Goal: Find contact information: Find contact information

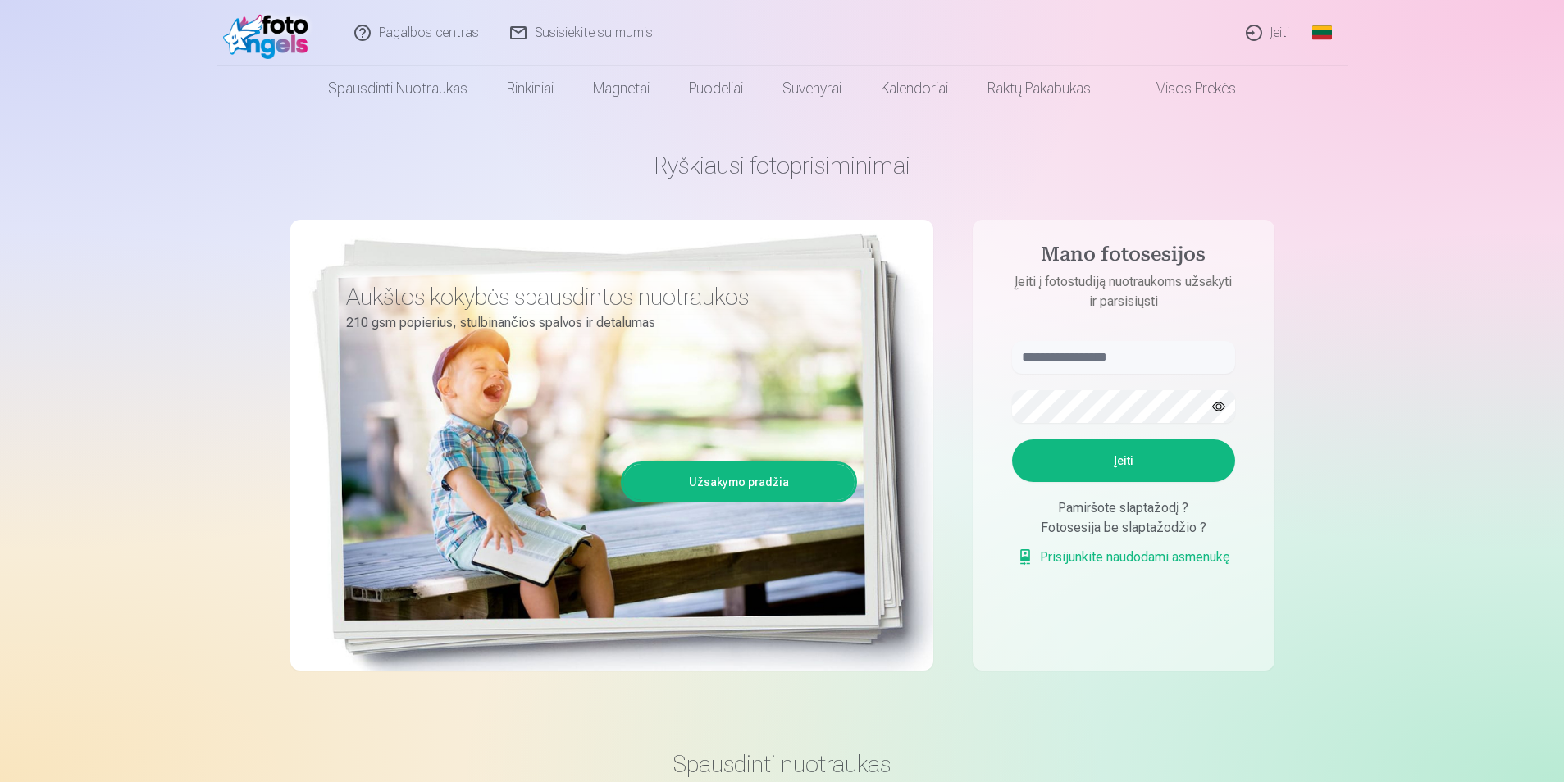
click at [546, 27] on link "Susisiekite su mumis" at bounding box center [582, 33] width 174 height 66
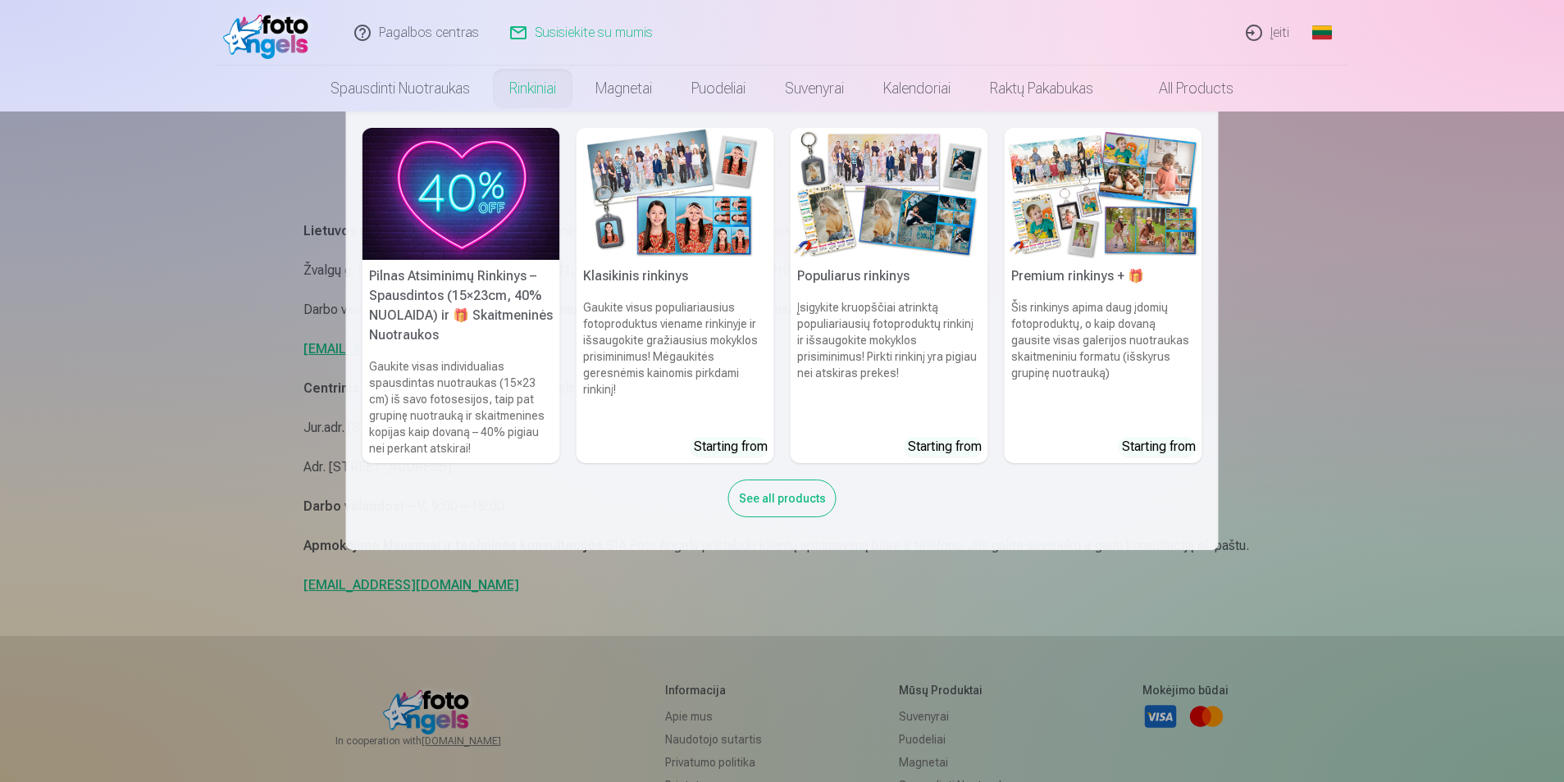
click at [1339, 262] on nav "Pilnas Atsiminimų Rinkinys – Spausdintos (15×23cm, 40% NUOLAIDA) ir 🎁 Skaitmeni…" at bounding box center [782, 331] width 1564 height 439
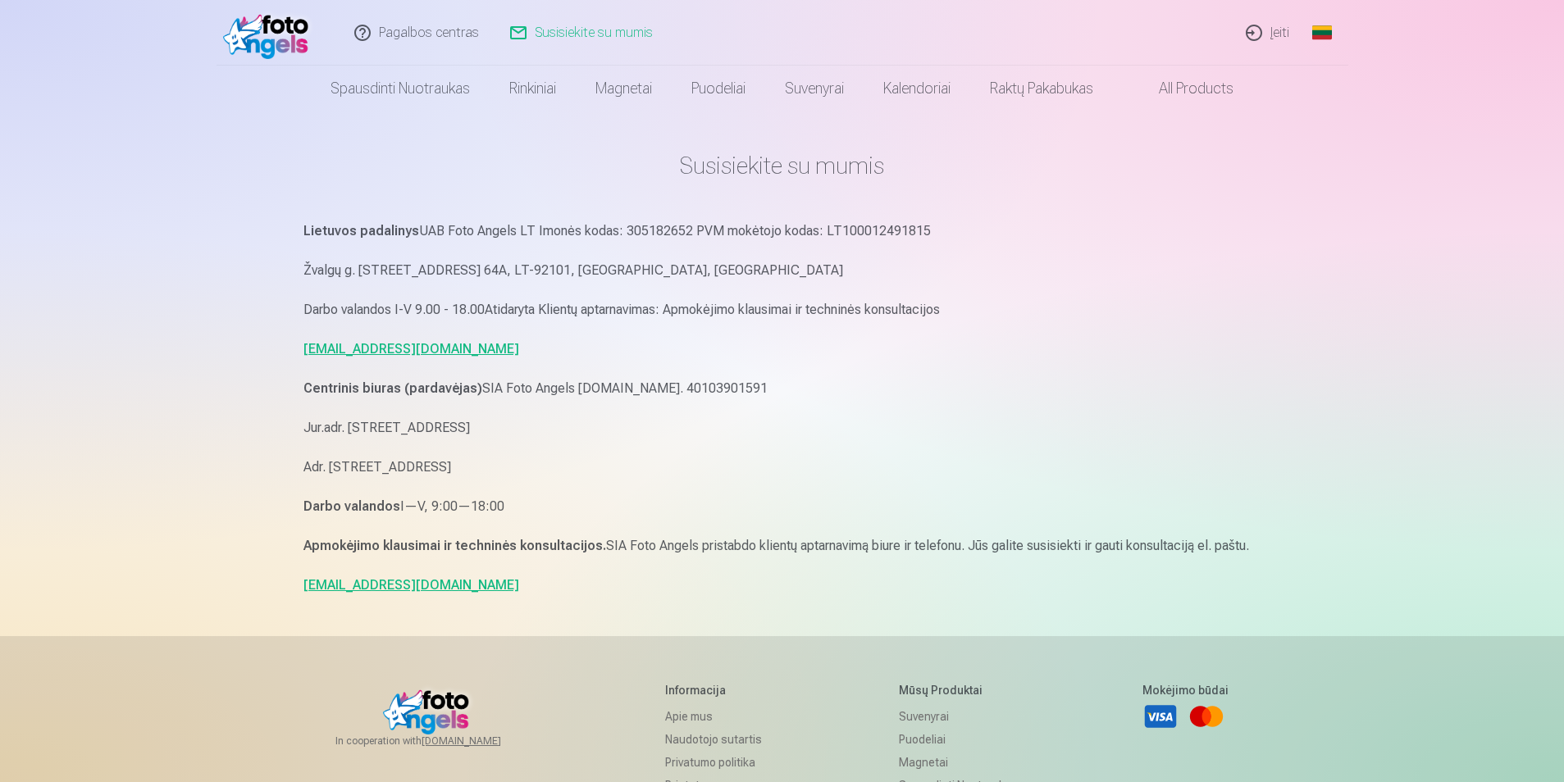
click at [417, 353] on link "[EMAIL_ADDRESS][DOMAIN_NAME]" at bounding box center [411, 349] width 216 height 16
click at [1204, 390] on p "Centrinis biuras (pardavėjas) SIA Foto Angels Reg.Nr. 40103901591" at bounding box center [782, 388] width 958 height 23
drag, startPoint x: 509, startPoint y: 352, endPoint x: 285, endPoint y: 351, distance: 223.9
click at [285, 351] on div "Pagalbos centras Susisiekite su mumis Įeiti Global Lithuanian (lt) English (en)…" at bounding box center [782, 544] width 1564 height 1088
copy link "pagalba.fotoangels@gmail.com"
